Goal: Task Accomplishment & Management: Manage account settings

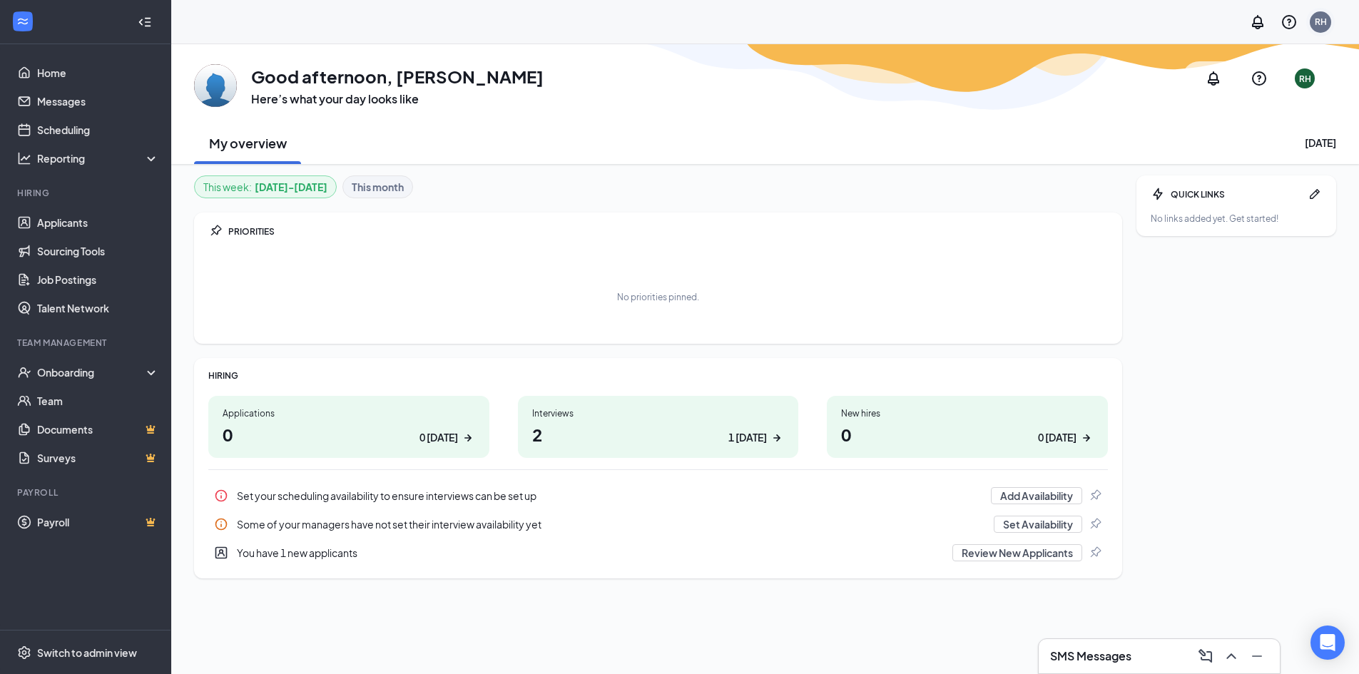
click at [1319, 28] on div "RH" at bounding box center [1320, 21] width 21 height 21
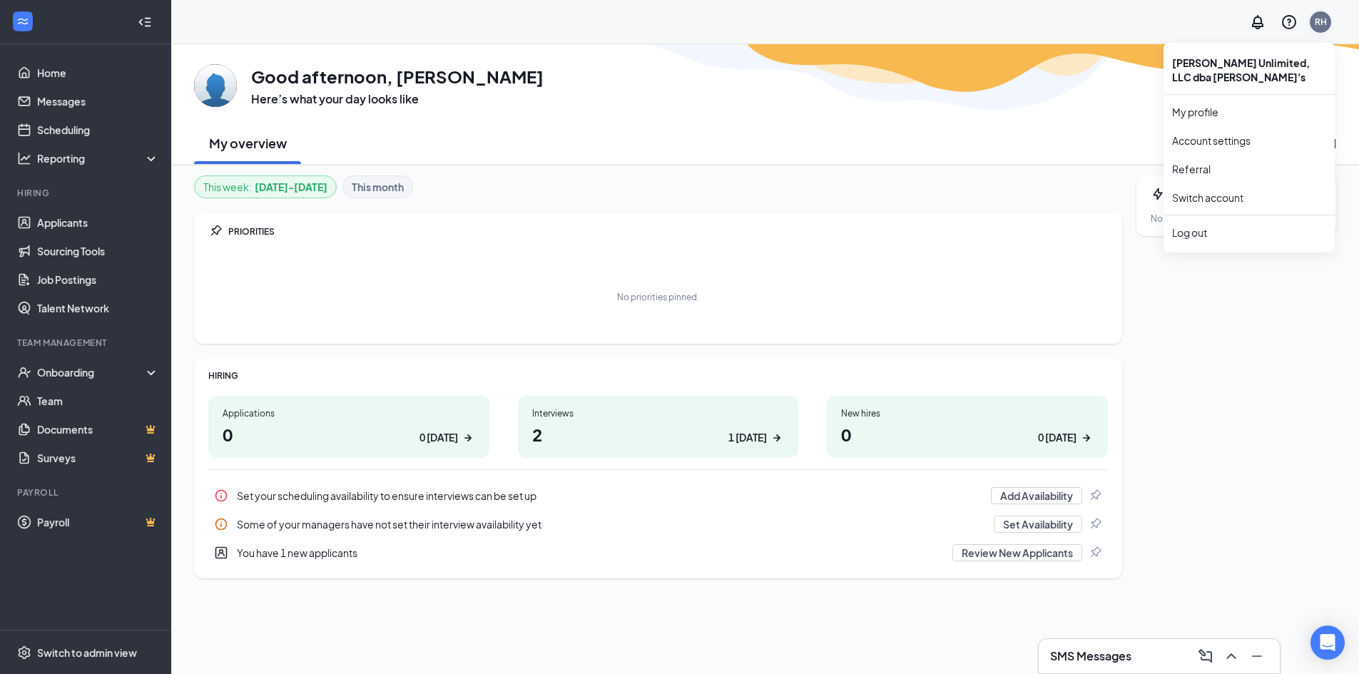
click at [1318, 24] on div "RH" at bounding box center [1321, 22] width 12 height 12
click at [1194, 235] on div "Log out" at bounding box center [1249, 232] width 154 height 14
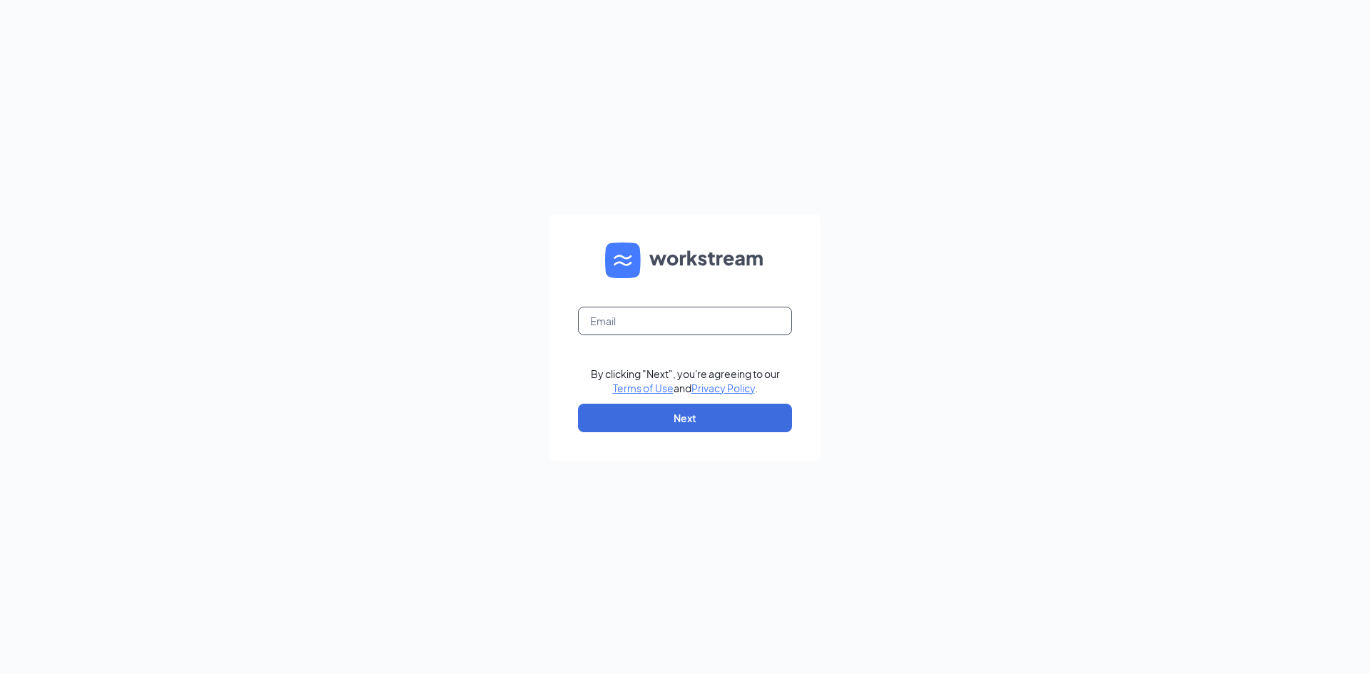
click at [741, 327] on input "text" at bounding box center [685, 321] width 214 height 29
type input "benclarkjj@gmail.com"
click at [689, 414] on button "Next" at bounding box center [685, 418] width 214 height 29
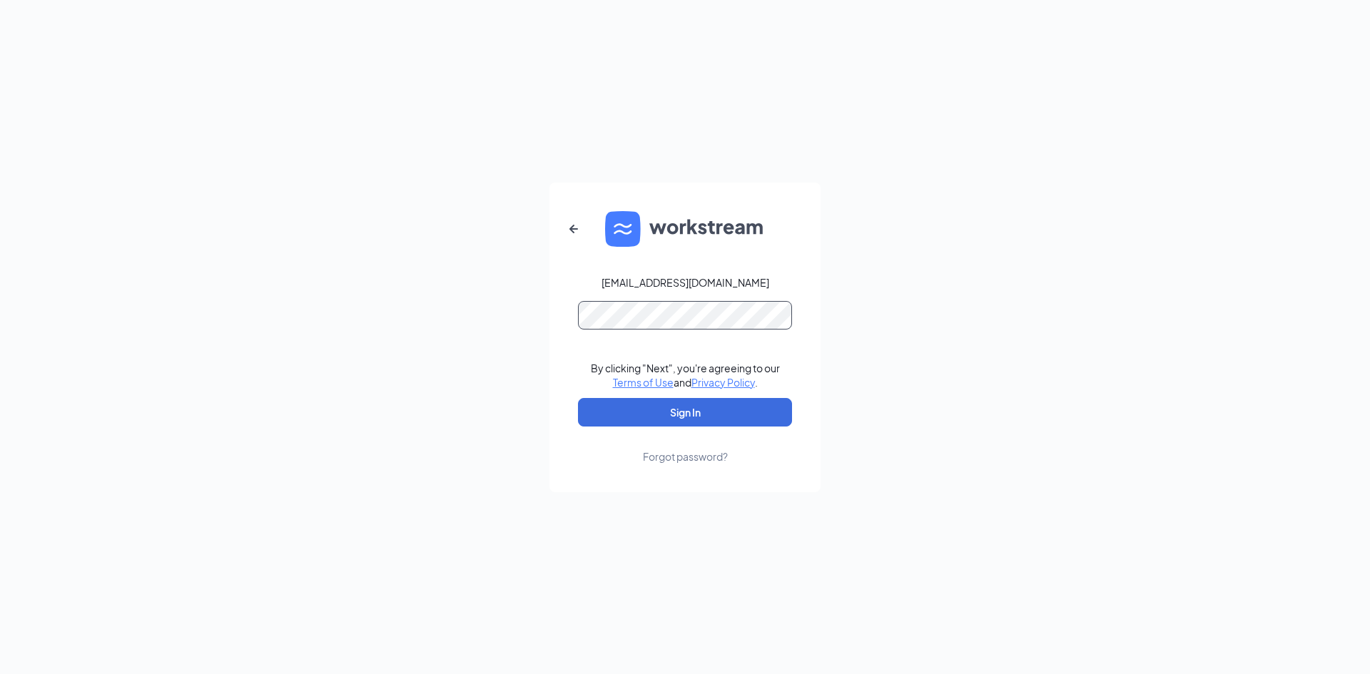
click at [578, 398] on button "Sign In" at bounding box center [685, 412] width 214 height 29
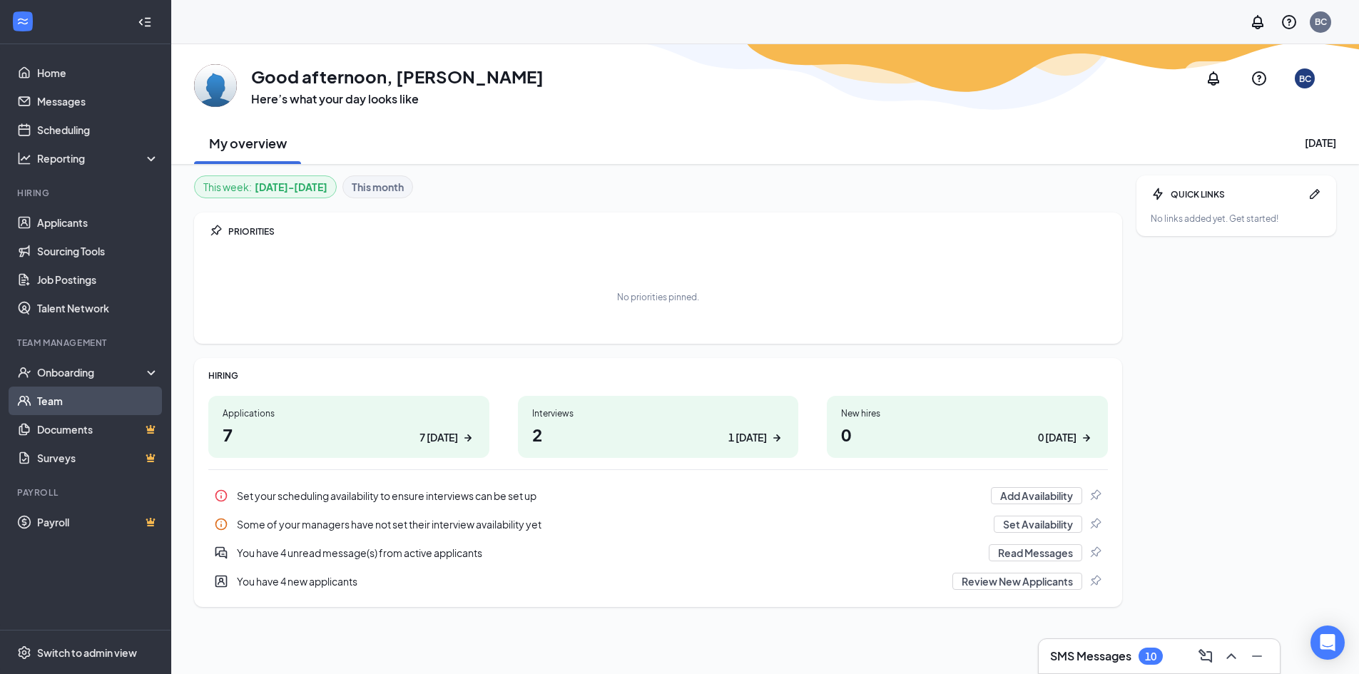
click at [77, 399] on link "Team" at bounding box center [98, 401] width 122 height 29
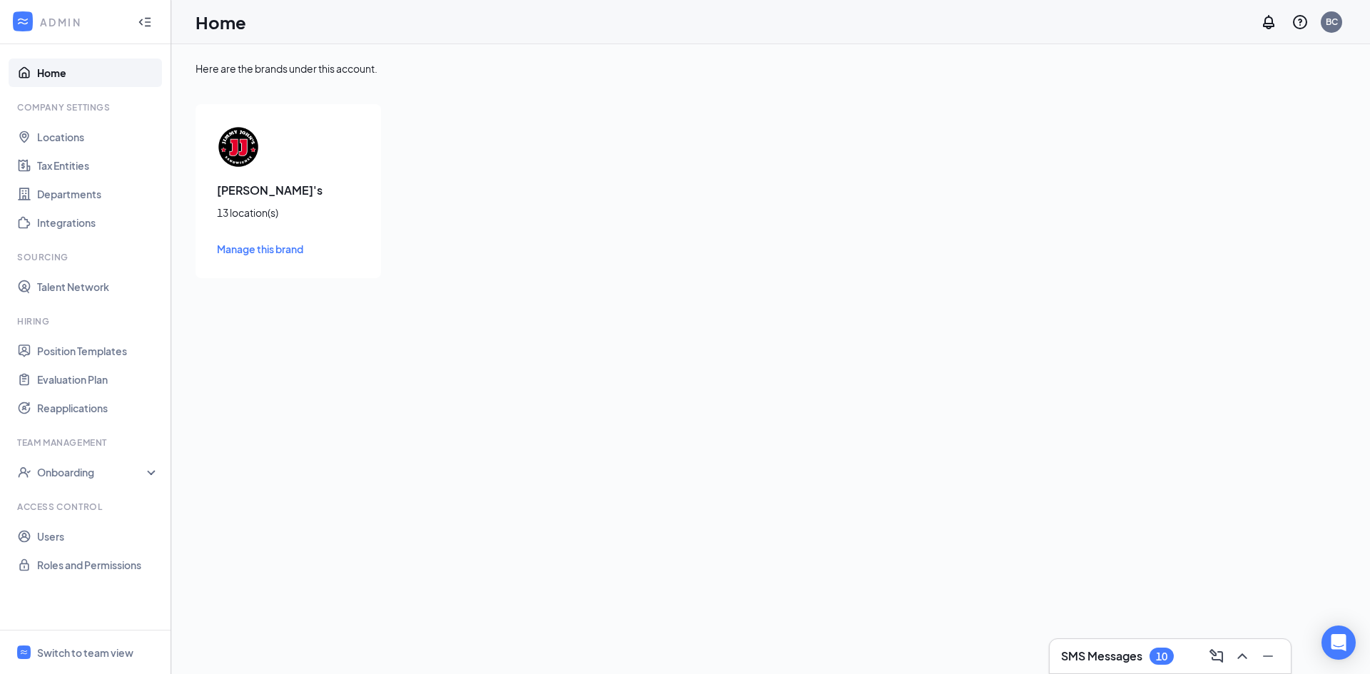
click at [277, 253] on span "Manage this brand" at bounding box center [260, 249] width 86 height 13
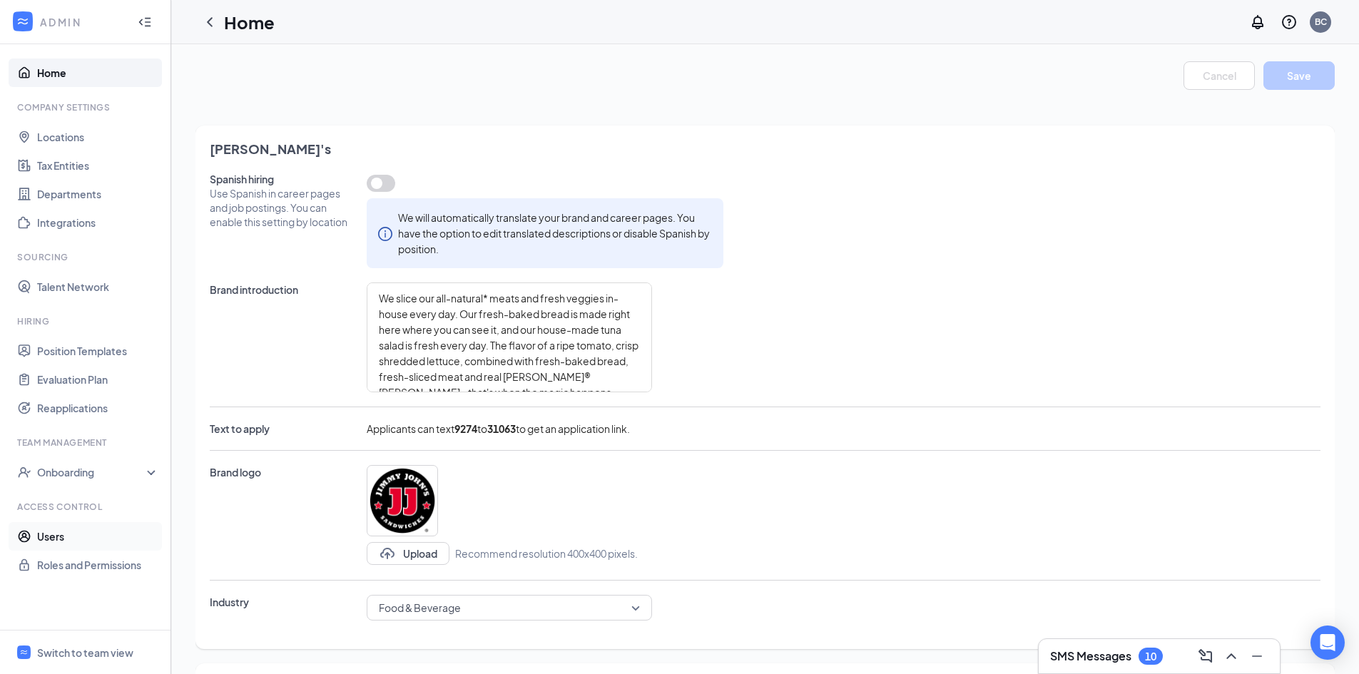
click at [92, 534] on link "Users" at bounding box center [98, 536] width 122 height 29
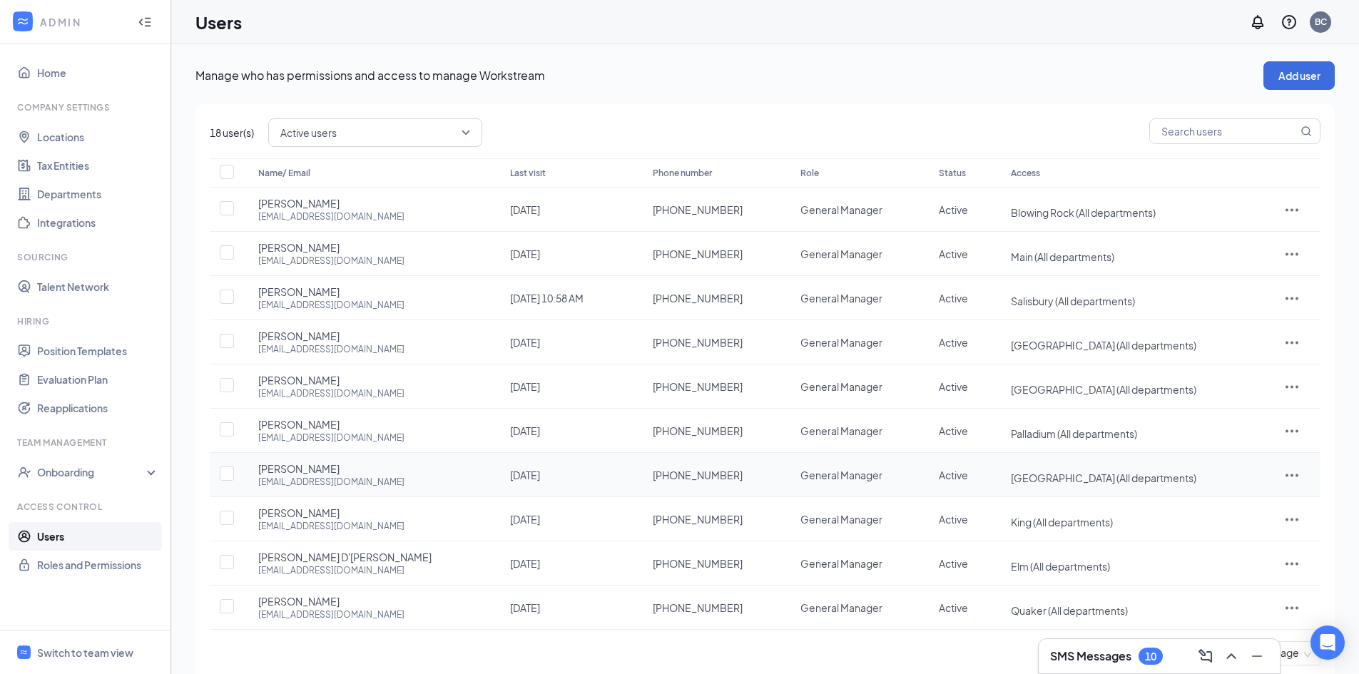
scroll to position [34, 0]
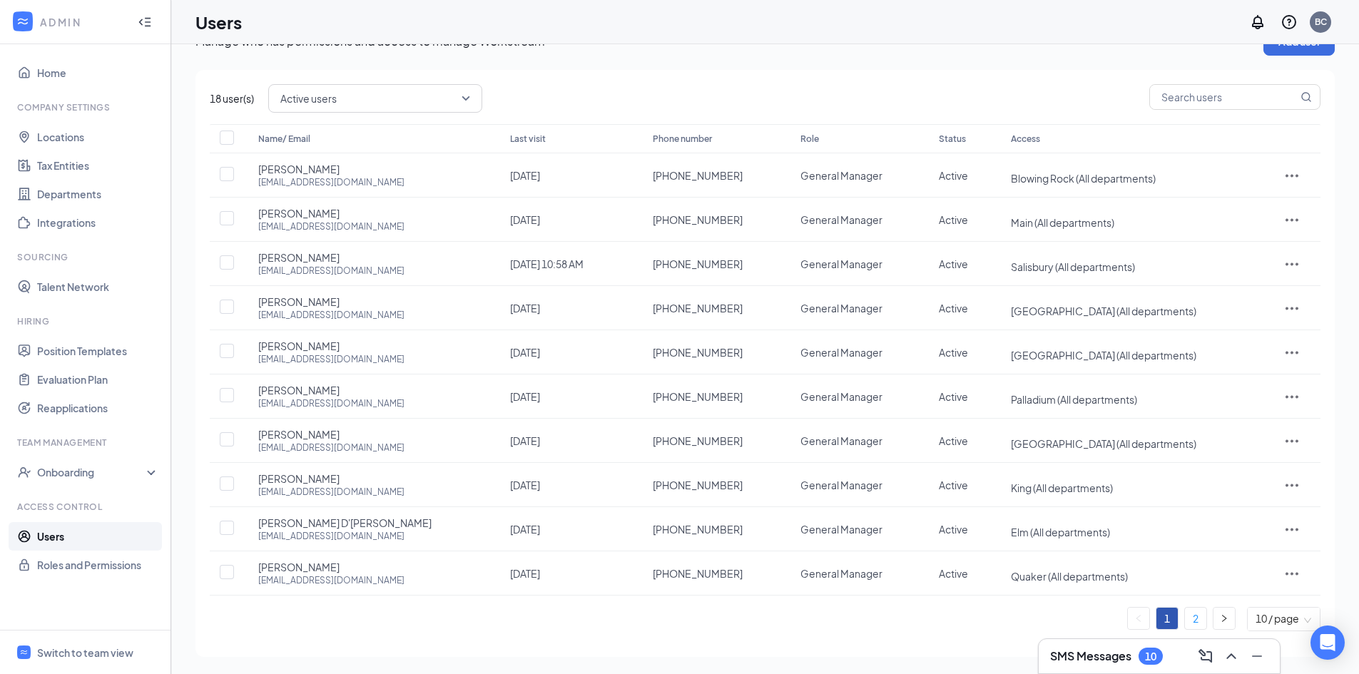
click at [1199, 618] on link "2" at bounding box center [1195, 618] width 21 height 21
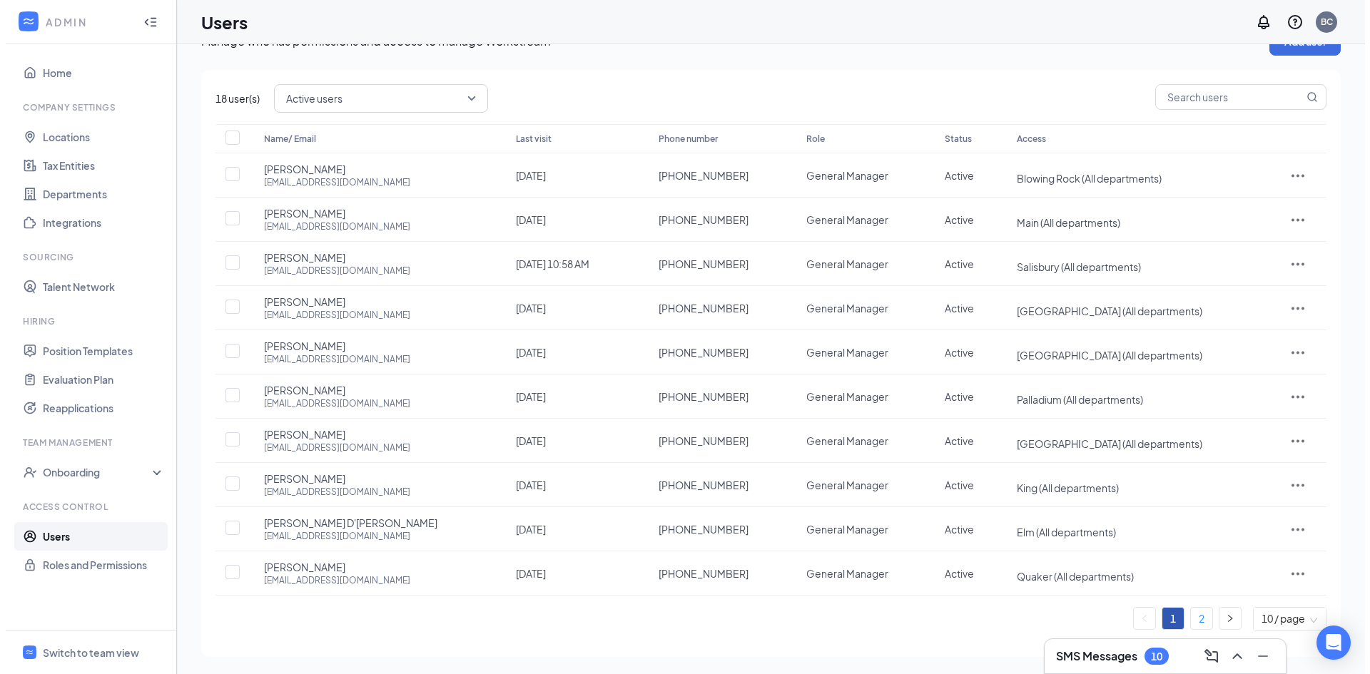
scroll to position [0, 0]
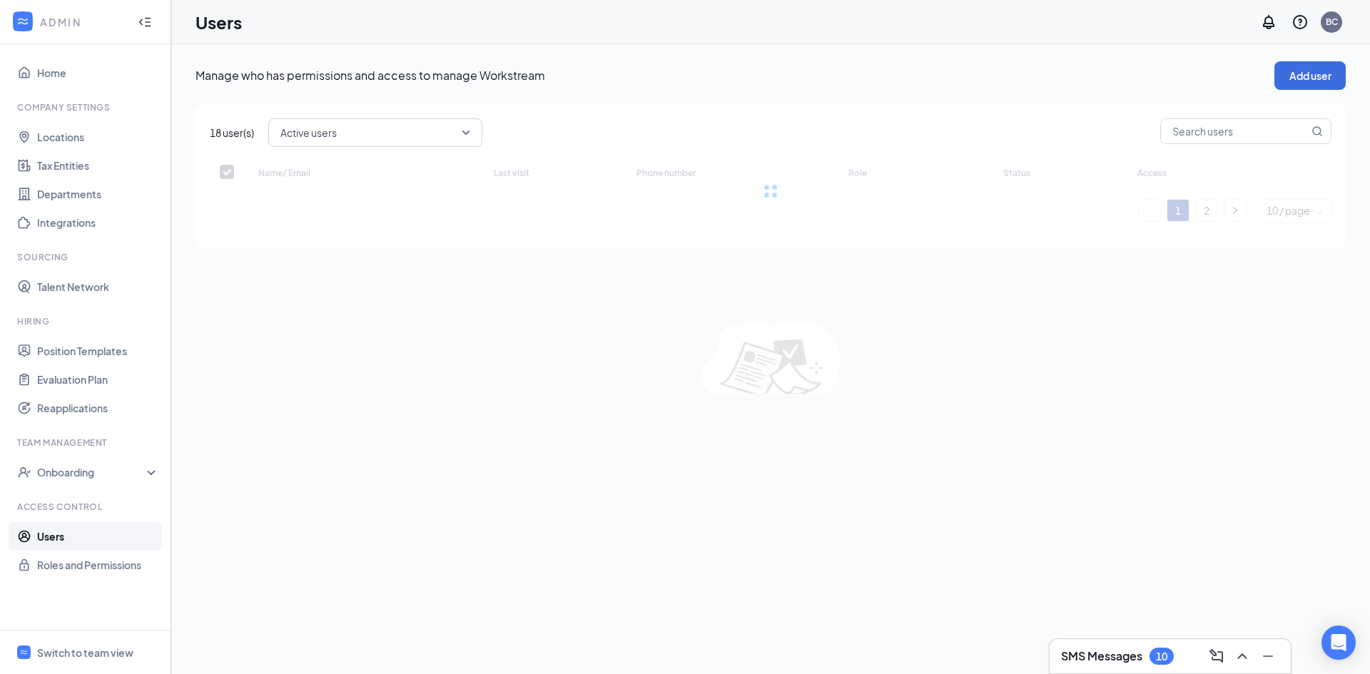
checkbox input "false"
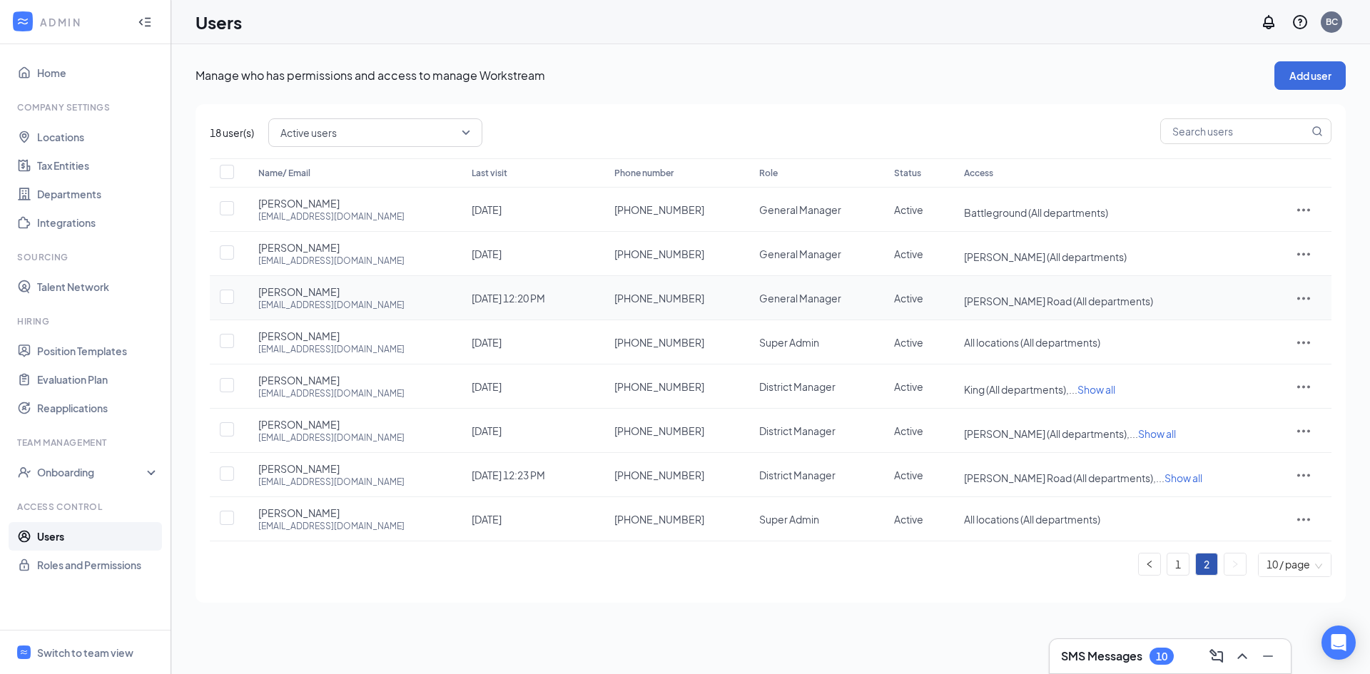
click at [1302, 303] on icon "ActionsIcon" at bounding box center [1303, 298] width 17 height 17
click at [1265, 330] on span "Edit user" at bounding box center [1261, 328] width 88 height 16
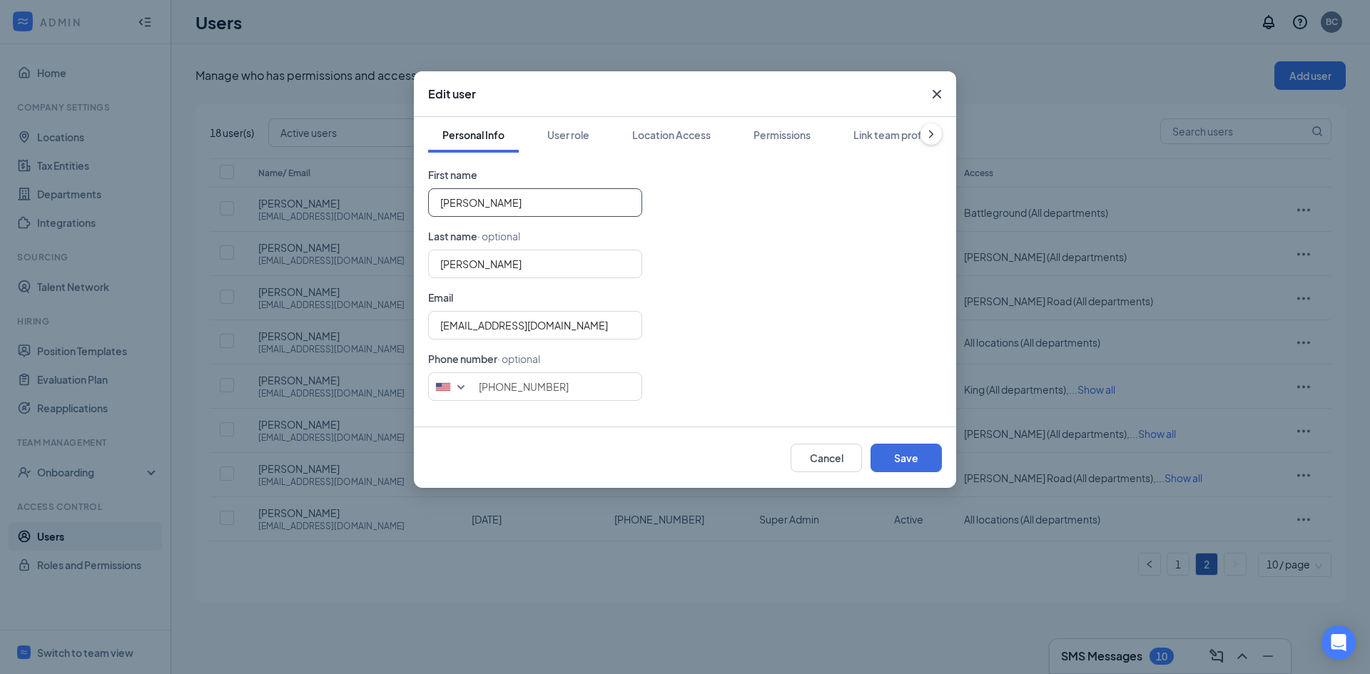
click at [519, 203] on input "Ryan" at bounding box center [535, 202] width 214 height 29
type input "Levi"
type input "Gant"
click at [551, 393] on input "(980) 230-8714" at bounding box center [535, 386] width 214 height 29
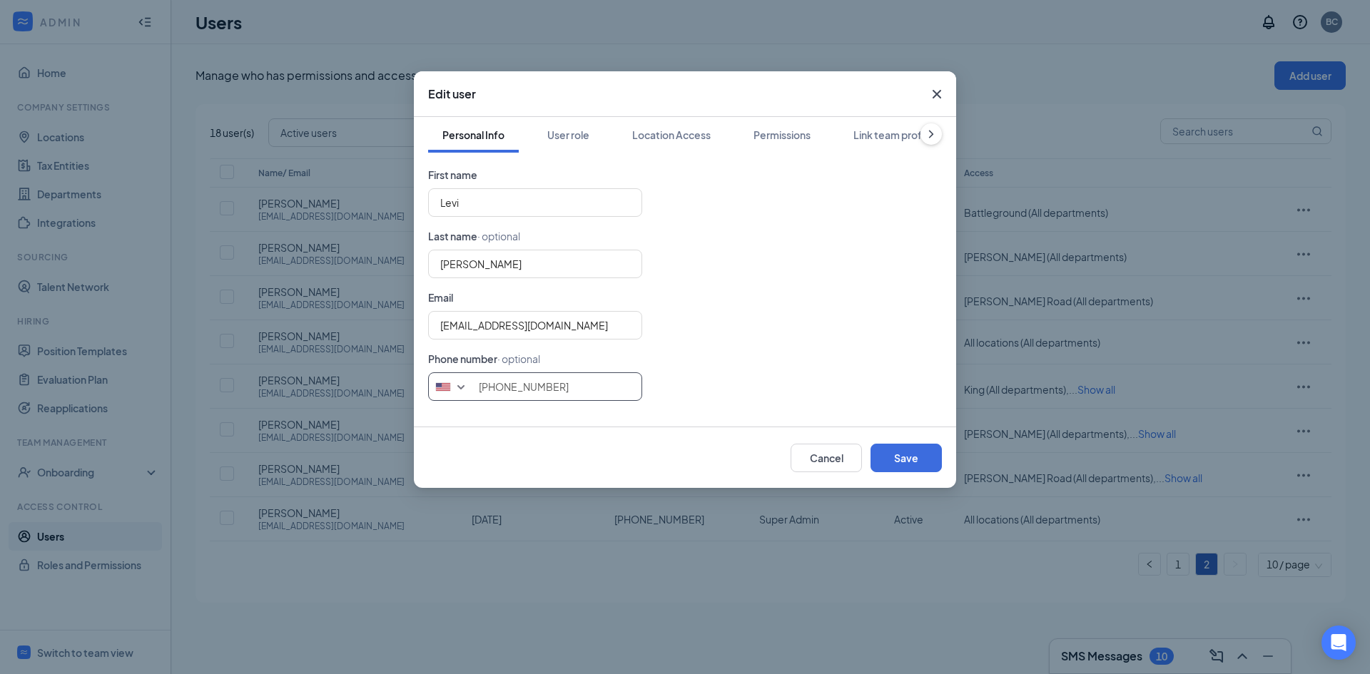
click at [551, 393] on input "(980) 230-8714" at bounding box center [535, 386] width 214 height 29
type input "3365806020"
click at [918, 454] on button "Save" at bounding box center [905, 458] width 71 height 29
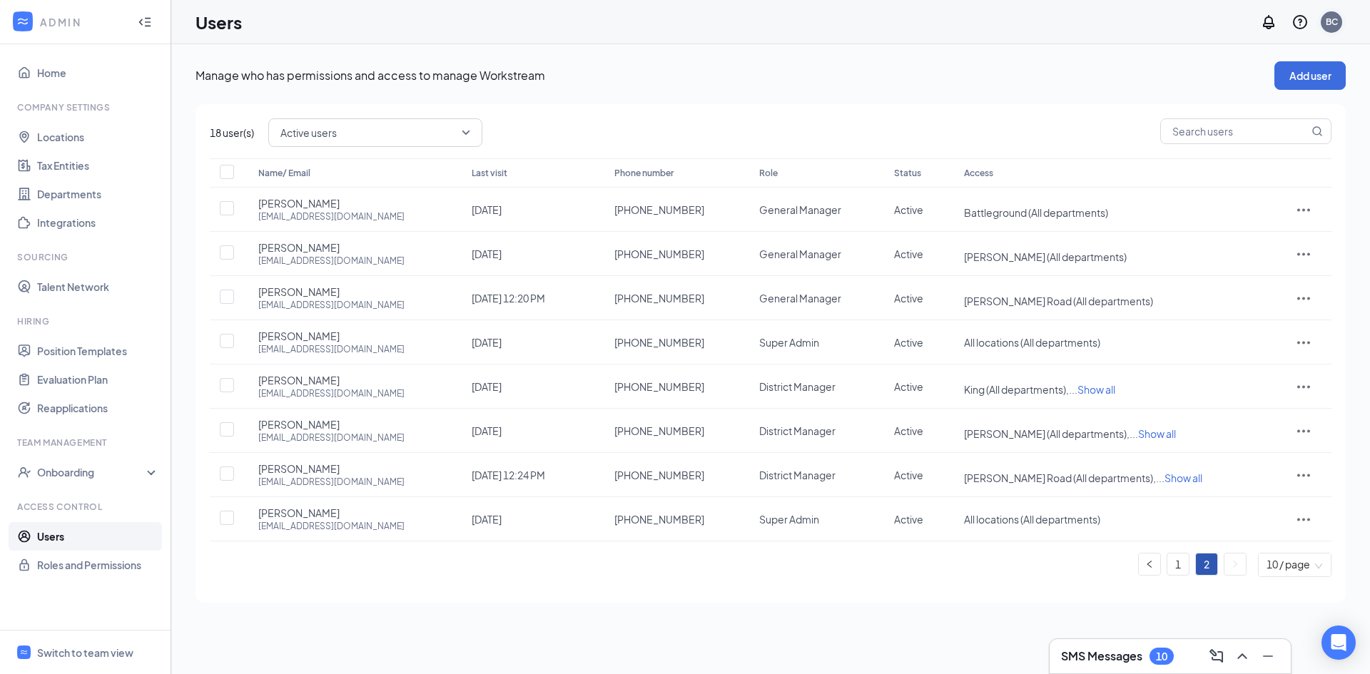
click at [1335, 16] on div "BC" at bounding box center [1332, 22] width 12 height 12
click at [1195, 236] on div "Log out" at bounding box center [1260, 232] width 154 height 14
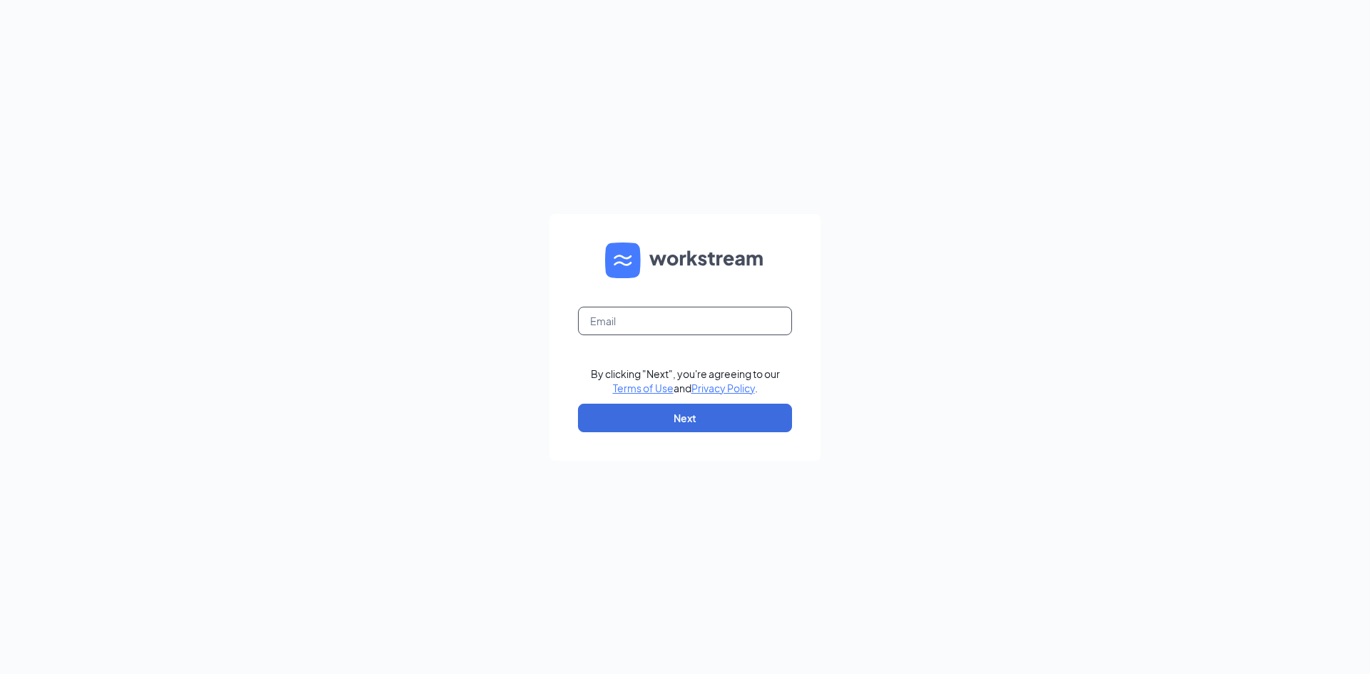
click at [654, 313] on input "text" at bounding box center [685, 321] width 214 height 29
type input "[EMAIL_ADDRESS][DOMAIN_NAME]"
click at [684, 421] on button "Next" at bounding box center [685, 418] width 214 height 29
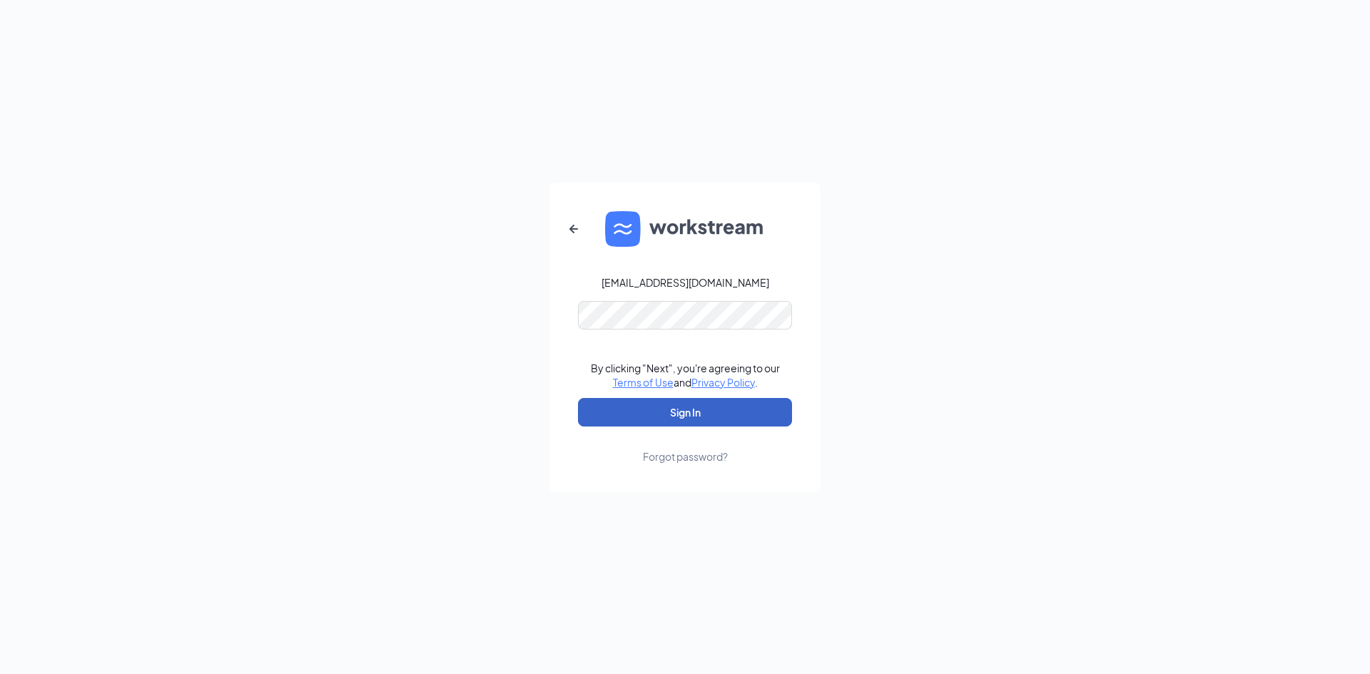
click at [689, 416] on button "Sign In" at bounding box center [685, 412] width 214 height 29
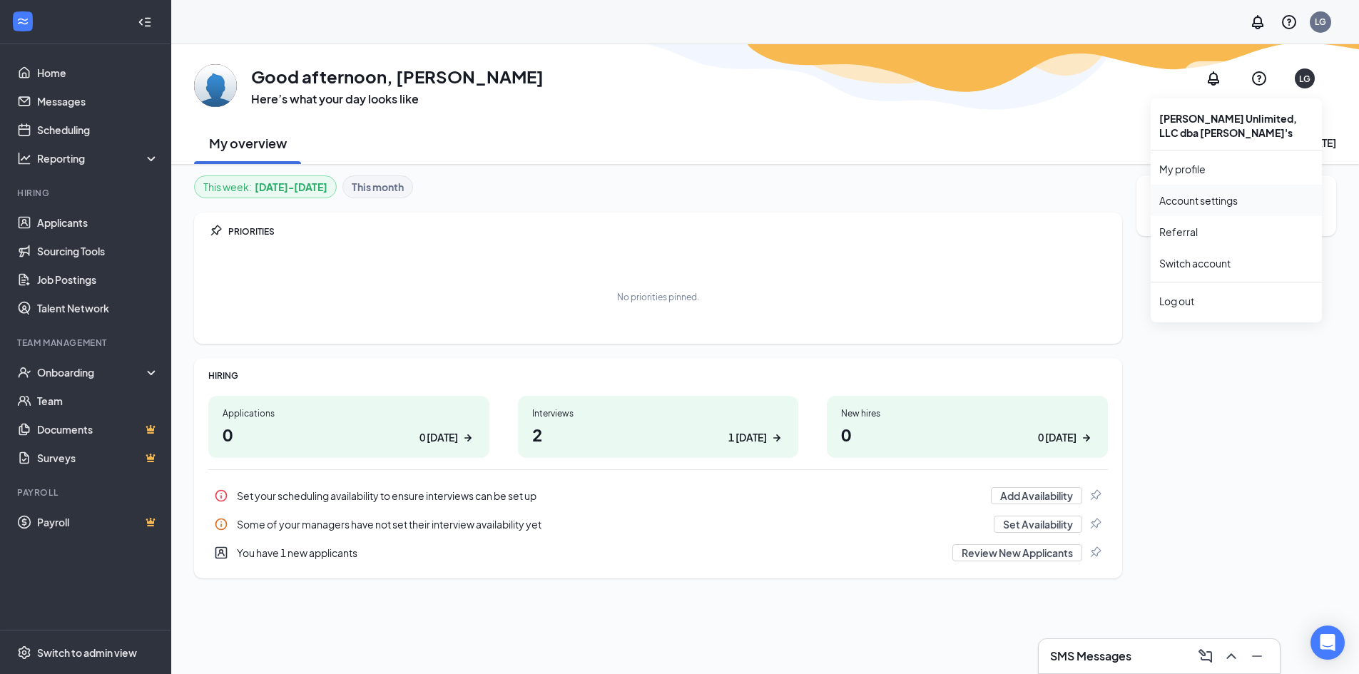
click at [1211, 205] on link "Account settings" at bounding box center [1236, 200] width 154 height 14
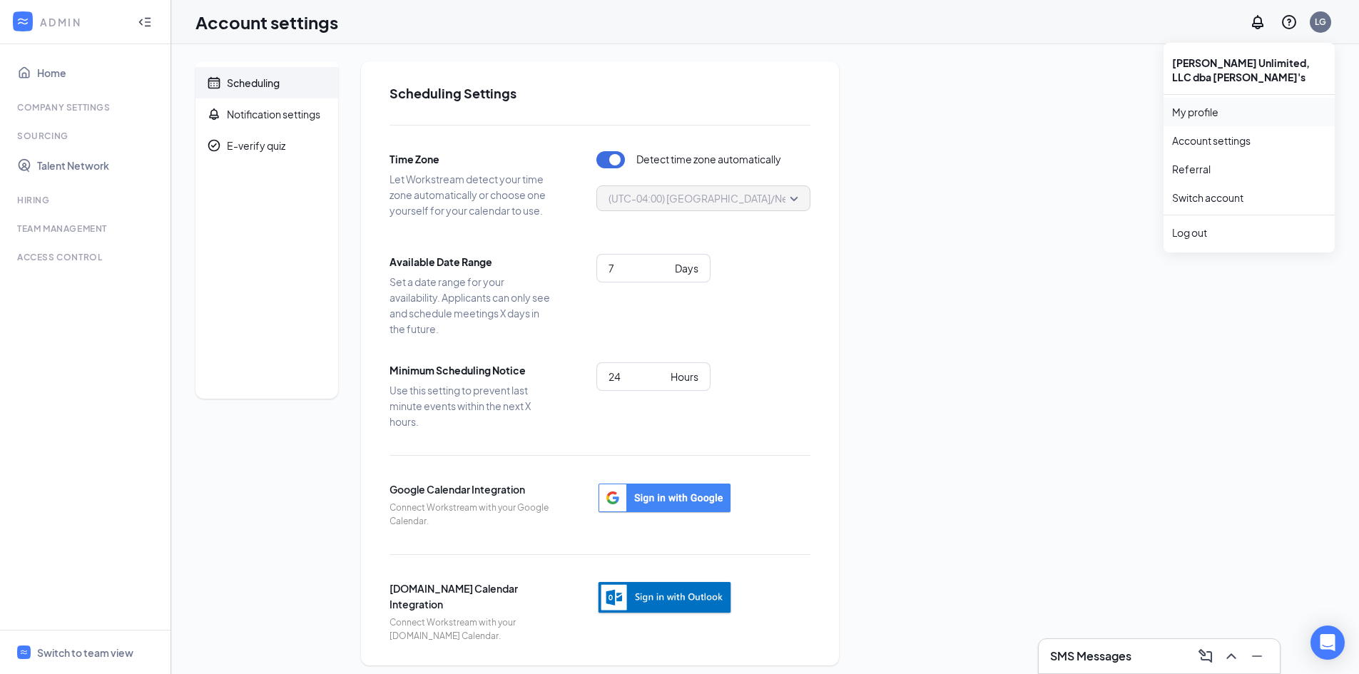
click at [1213, 106] on link "My profile" at bounding box center [1249, 112] width 154 height 14
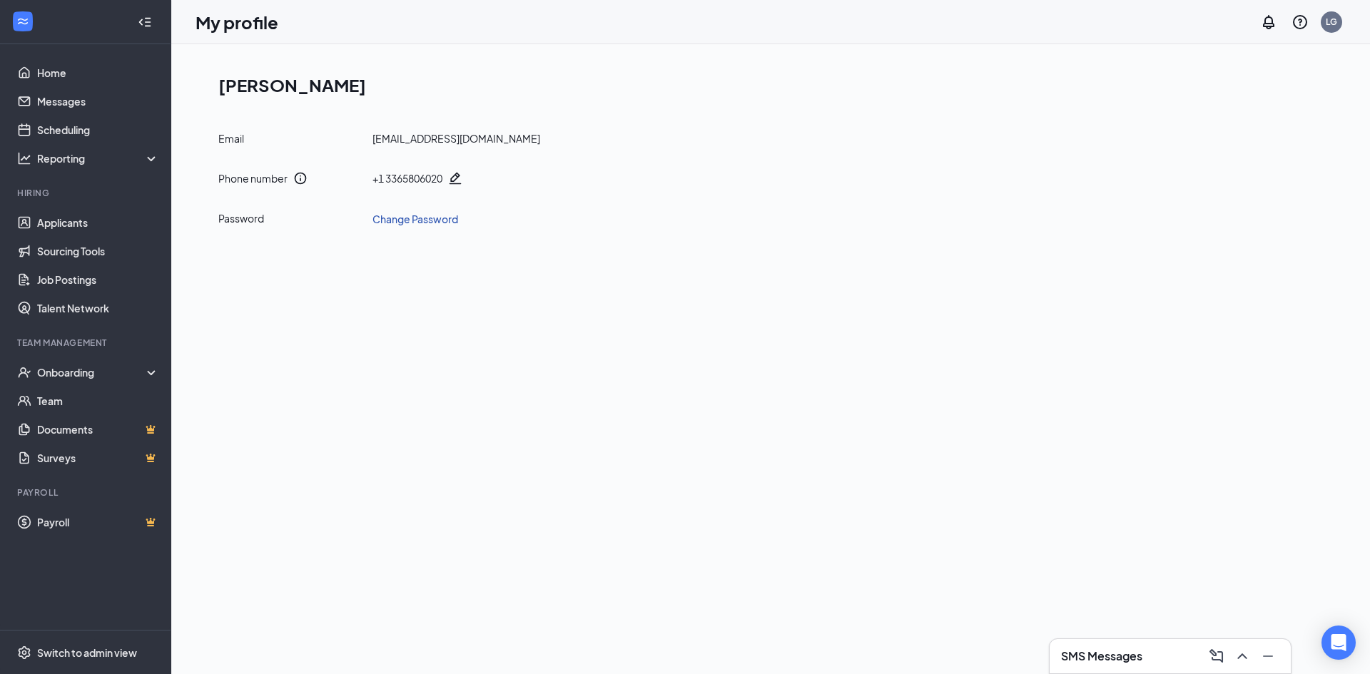
click at [425, 223] on link "Change Password" at bounding box center [415, 219] width 86 height 16
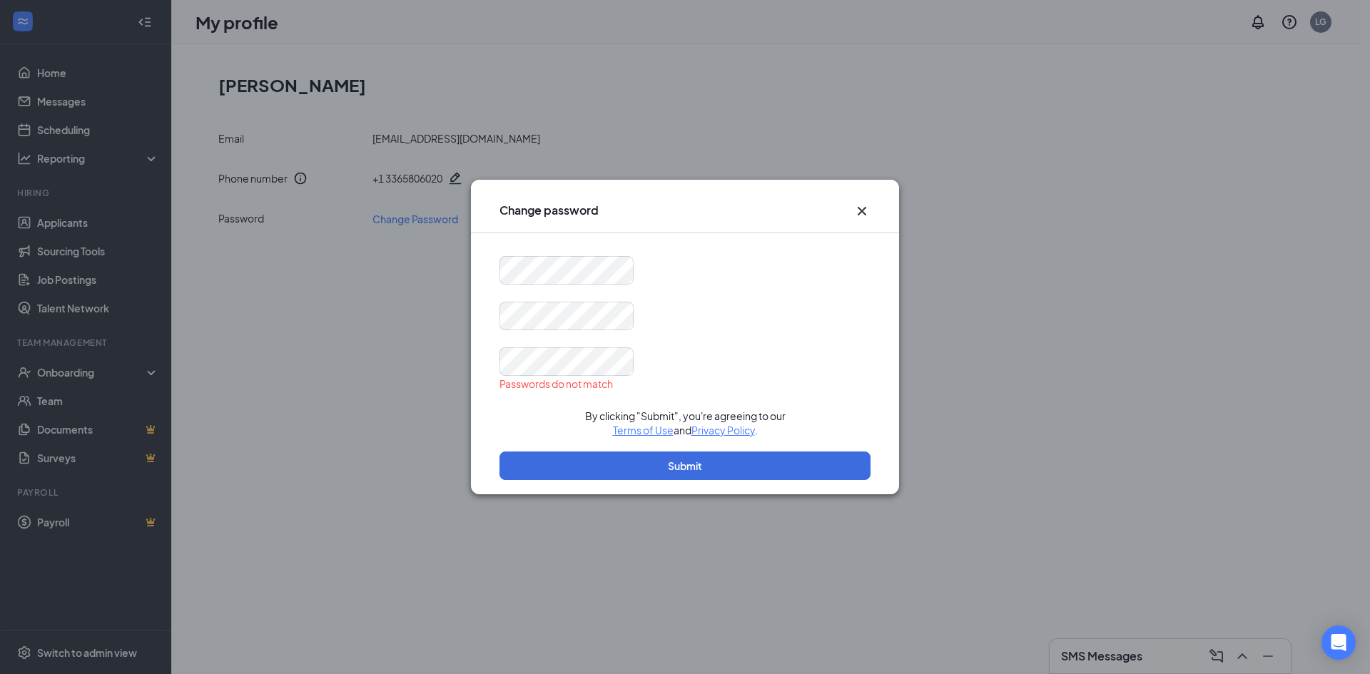
click at [717, 338] on form "Passwords do not match By clicking "Submit", you're agreeing to our Terms of Us…" at bounding box center [684, 375] width 371 height 238
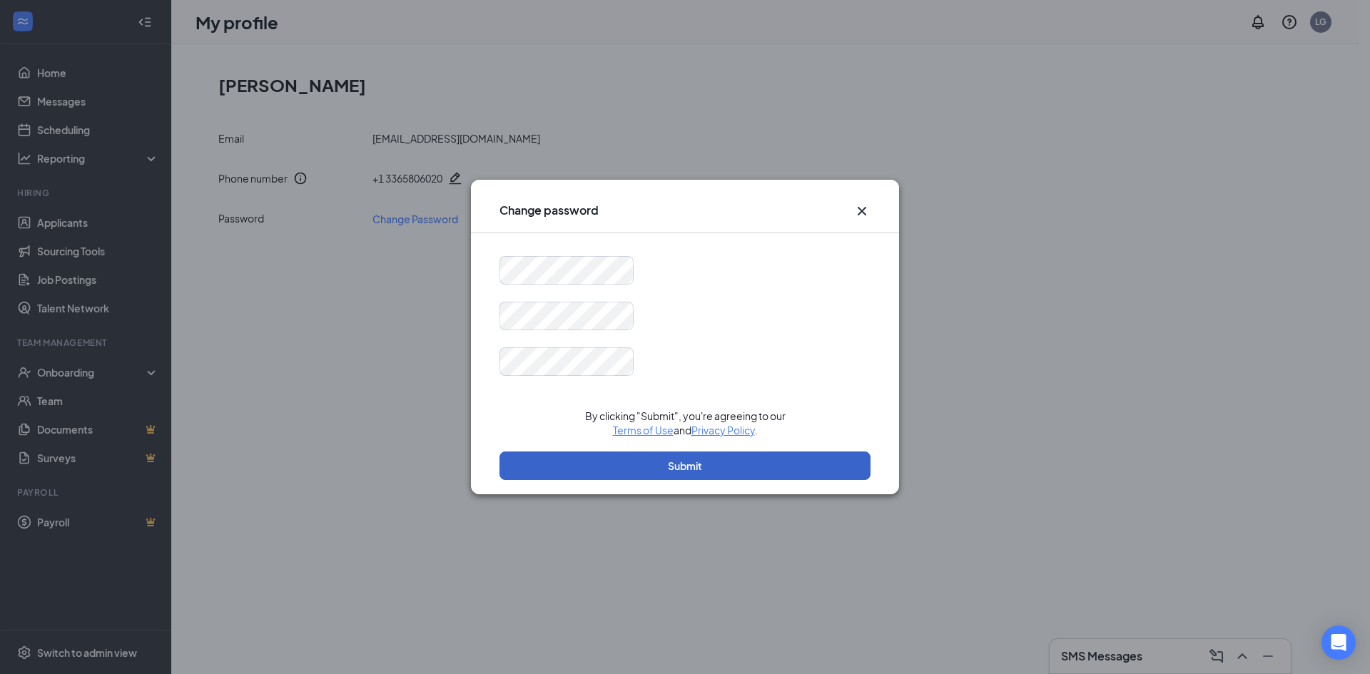
click at [709, 458] on button "Submit" at bounding box center [684, 466] width 371 height 29
